Goal: Complete application form

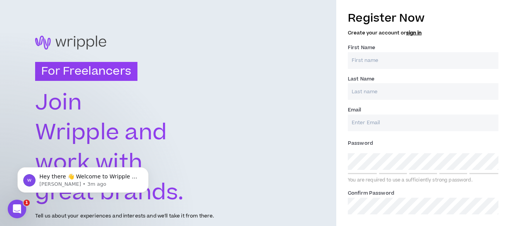
click at [416, 55] on input "First Name *" at bounding box center [423, 60] width 151 height 17
type input "[PERSON_NAME]"
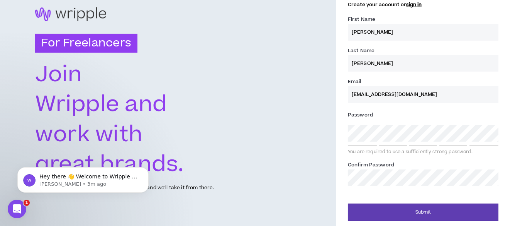
scroll to position [29, 0]
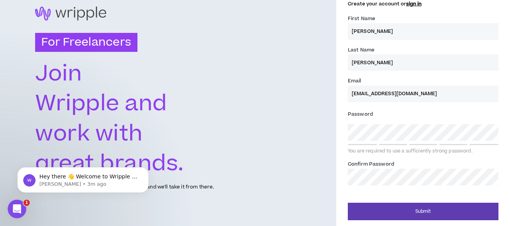
type input "[EMAIL_ADDRESS][DOMAIN_NAME]"
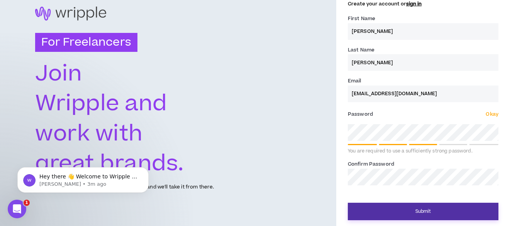
click at [430, 215] on button "Submit" at bounding box center [423, 210] width 151 height 17
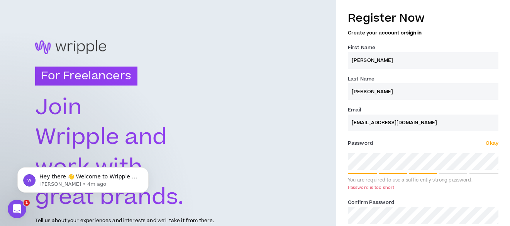
scroll to position [39, 0]
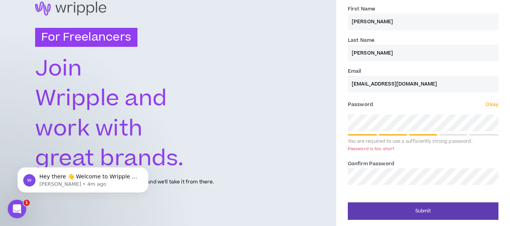
click at [495, 107] on span "Okay" at bounding box center [492, 104] width 12 height 7
click at [495, 104] on span "Okay" at bounding box center [492, 104] width 12 height 7
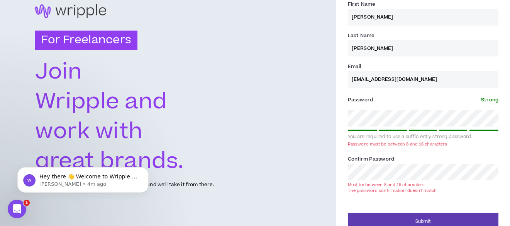
scroll to position [46, 0]
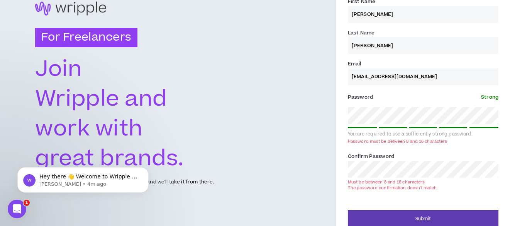
click at [348, 210] on button "Submit" at bounding box center [423, 218] width 151 height 17
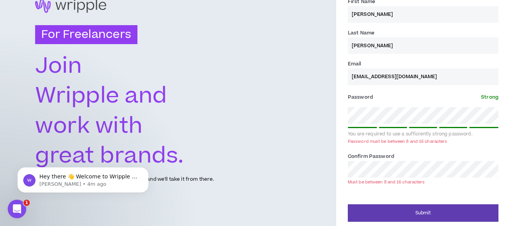
scroll to position [43, 0]
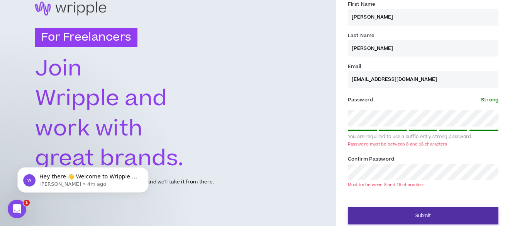
click at [432, 216] on button "Submit" at bounding box center [423, 215] width 151 height 17
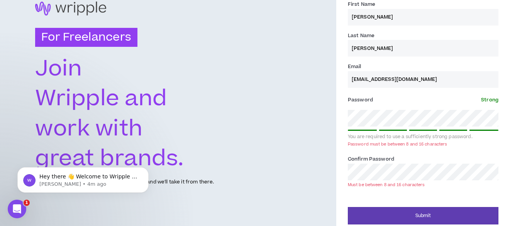
click at [320, 160] on div "For Freelancers [PERSON_NAME] and work with great brands. Tell us about your ex…" at bounding box center [255, 94] width 510 height 274
click at [411, 155] on div "Confirm Password * Must be between 8 and 16 characters" at bounding box center [423, 171] width 151 height 32
click at [315, 118] on div "For Freelancers [PERSON_NAME] and work with great brands. Tell us about your ex…" at bounding box center [255, 94] width 510 height 274
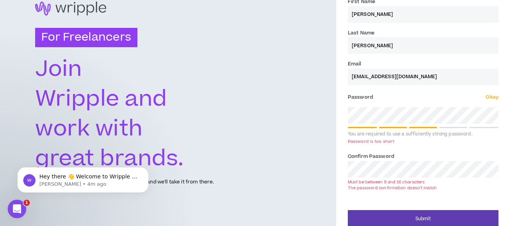
scroll to position [41, 0]
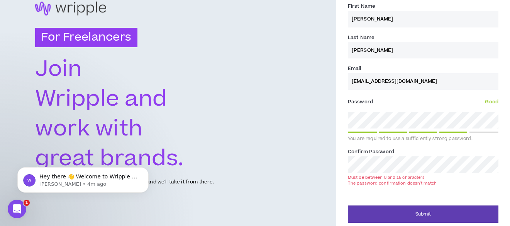
click at [342, 164] on div "Register Now Create your account or sign in First Name * [PERSON_NAME] Last Nam…" at bounding box center [424, 94] width 174 height 258
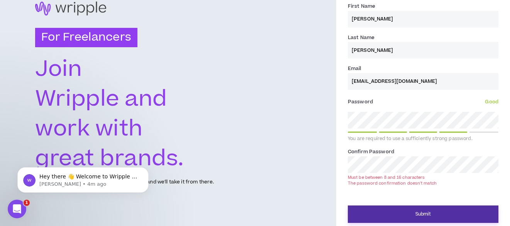
scroll to position [29, 0]
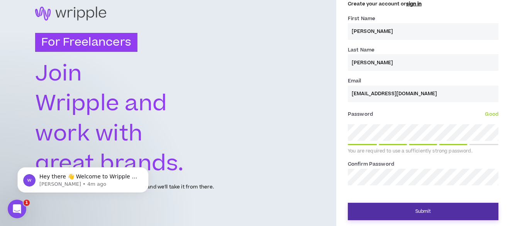
click at [399, 207] on button "Submit" at bounding box center [423, 210] width 151 height 17
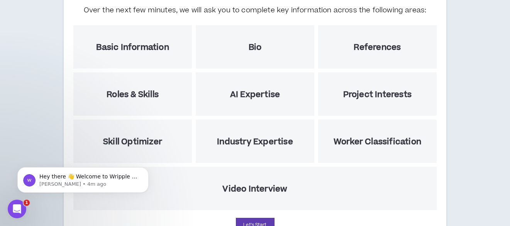
scroll to position [59, 0]
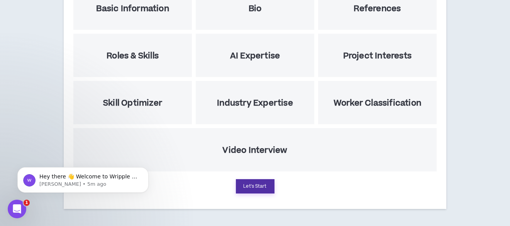
click at [266, 186] on button "Let's Start" at bounding box center [255, 186] width 39 height 14
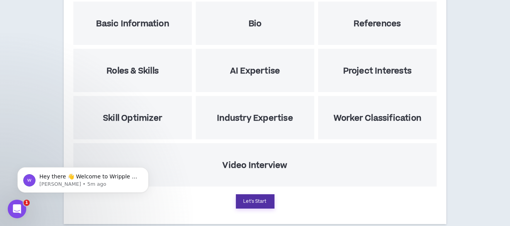
select select "US"
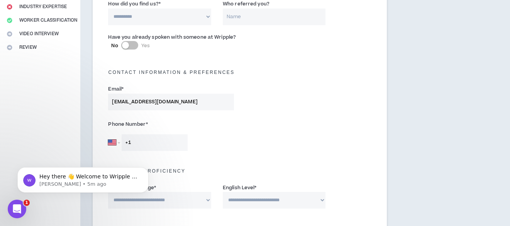
scroll to position [155, 0]
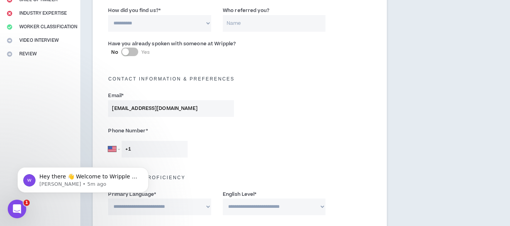
click at [124, 149] on input "+1" at bounding box center [155, 149] width 66 height 17
click at [118, 149] on select "[GEOGRAPHIC_DATA] [GEOGRAPHIC_DATA] [GEOGRAPHIC_DATA] [GEOGRAPHIC_DATA] [US_STA…" at bounding box center [114, 149] width 12 height 17
click at [265, 116] on div "Email * [EMAIL_ADDRESS][DOMAIN_NAME]" at bounding box center [239, 105] width 275 height 33
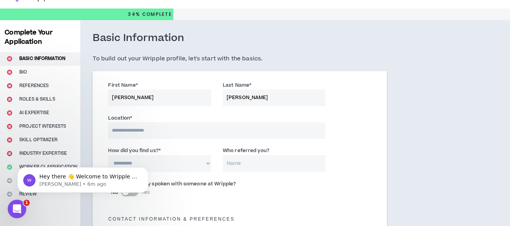
scroll to position [0, 0]
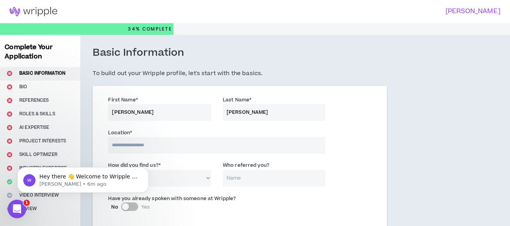
click at [37, 16] on img at bounding box center [33, 11] width 67 height 9
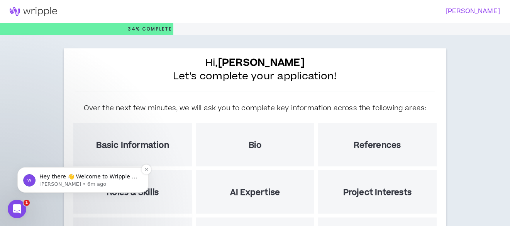
click at [118, 173] on p "Hey there 👋 Welcome to Wripple 🙌 Take a look around! If you have any questions,…" at bounding box center [89, 176] width 100 height 8
